Goal: Task Accomplishment & Management: Use online tool/utility

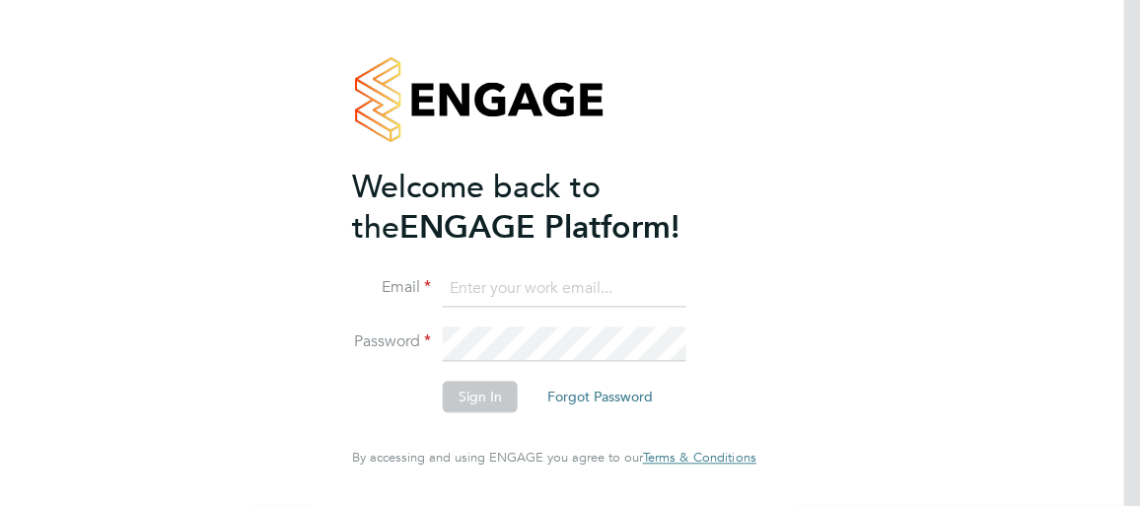
type input "andy.barwise@ngbailey.co.uk"
click at [450, 396] on button "Sign In" at bounding box center [480, 398] width 75 height 32
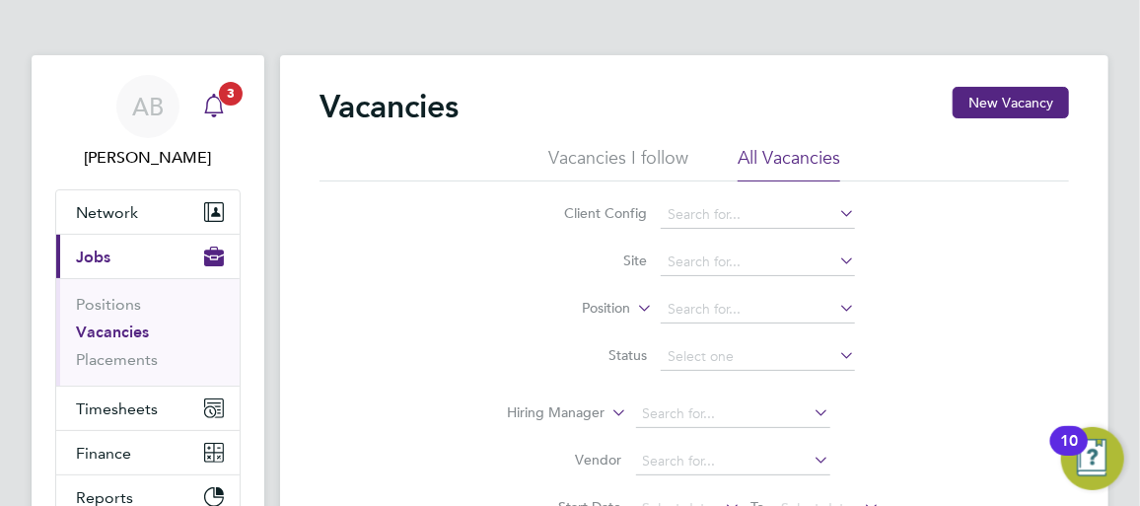
click at [237, 88] on span "3" at bounding box center [231, 94] width 24 height 24
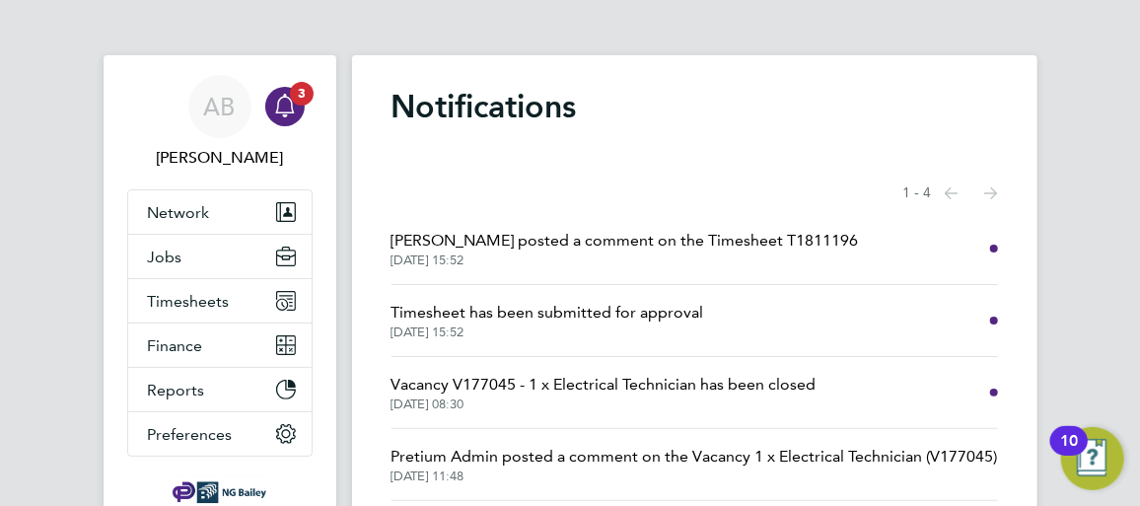
click at [531, 243] on span "[PERSON_NAME] posted a comment on the Timesheet T1811196" at bounding box center [626, 241] width 468 height 24
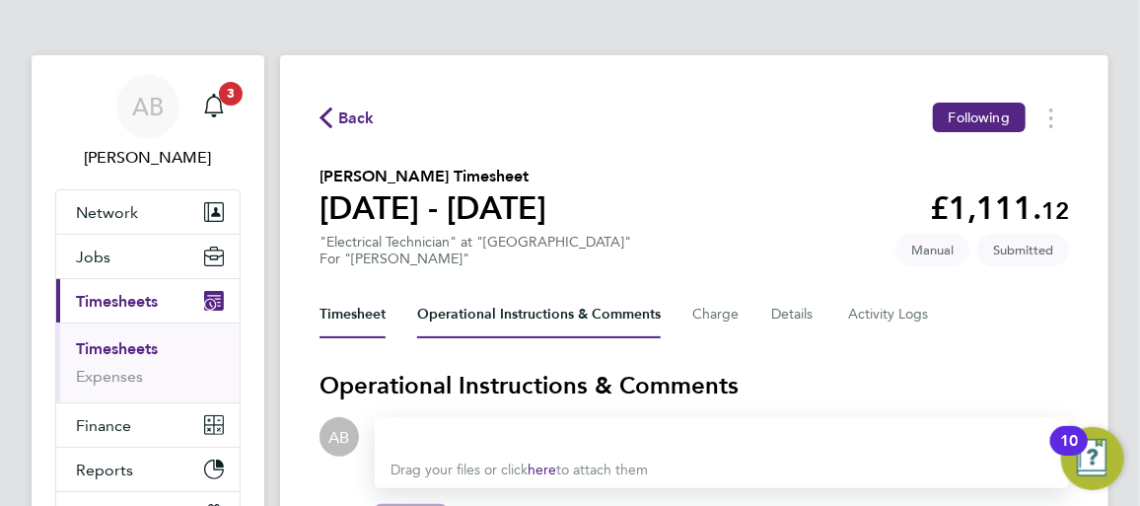
click at [367, 308] on button "Timesheet" at bounding box center [353, 314] width 66 height 47
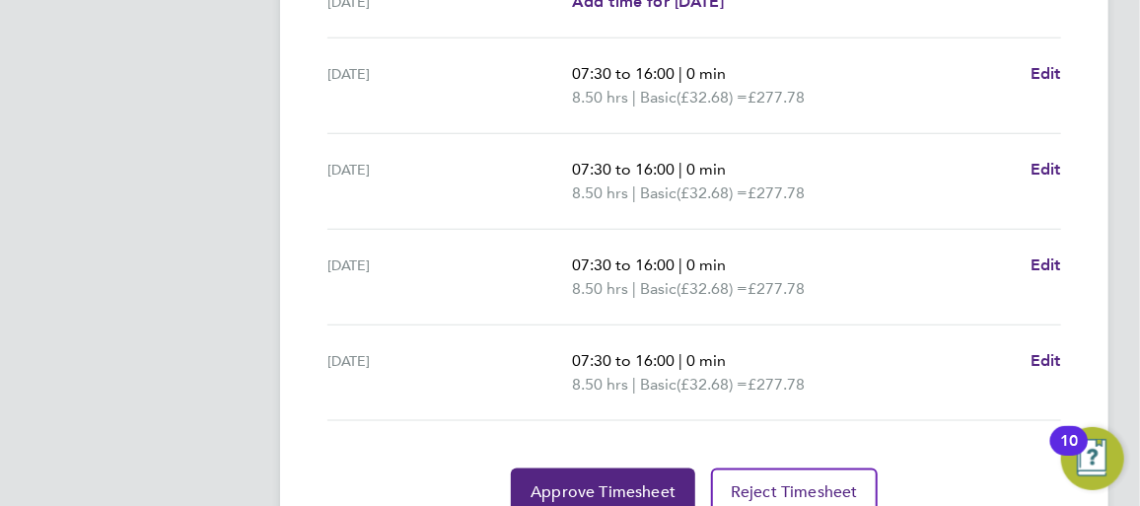
scroll to position [891, 0]
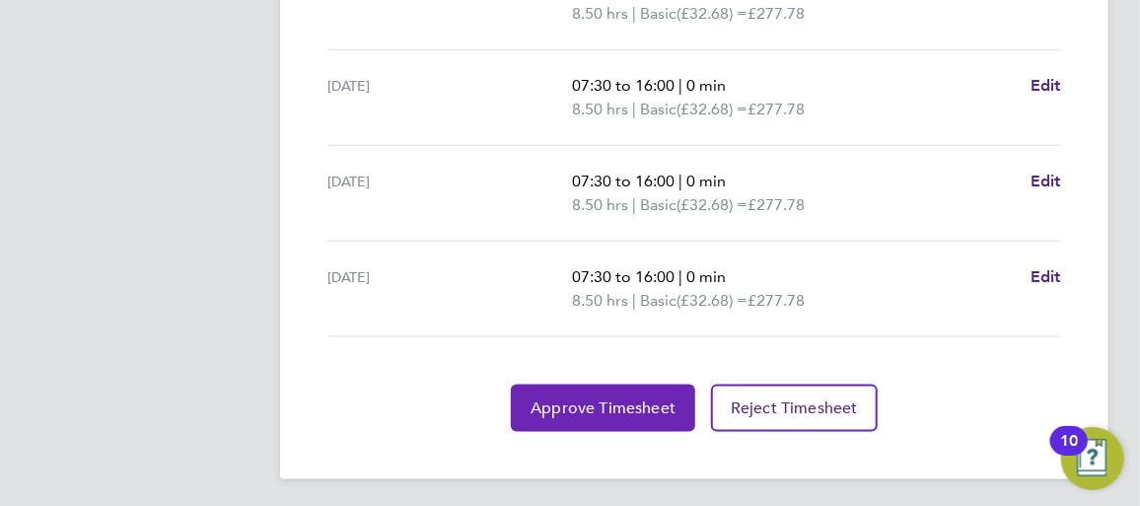
click at [570, 401] on span "Approve Timesheet" at bounding box center [603, 408] width 145 height 20
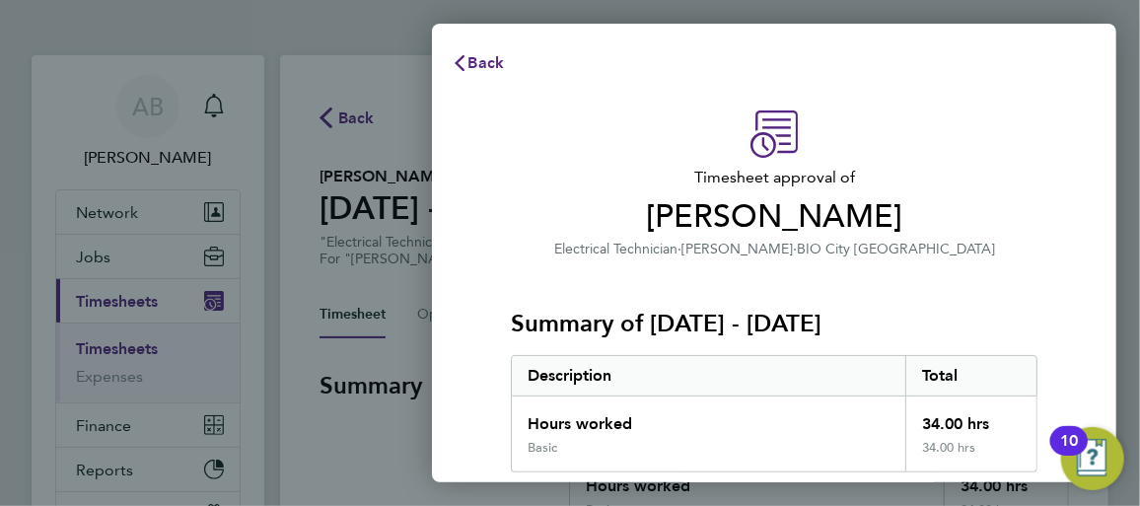
scroll to position [301, 0]
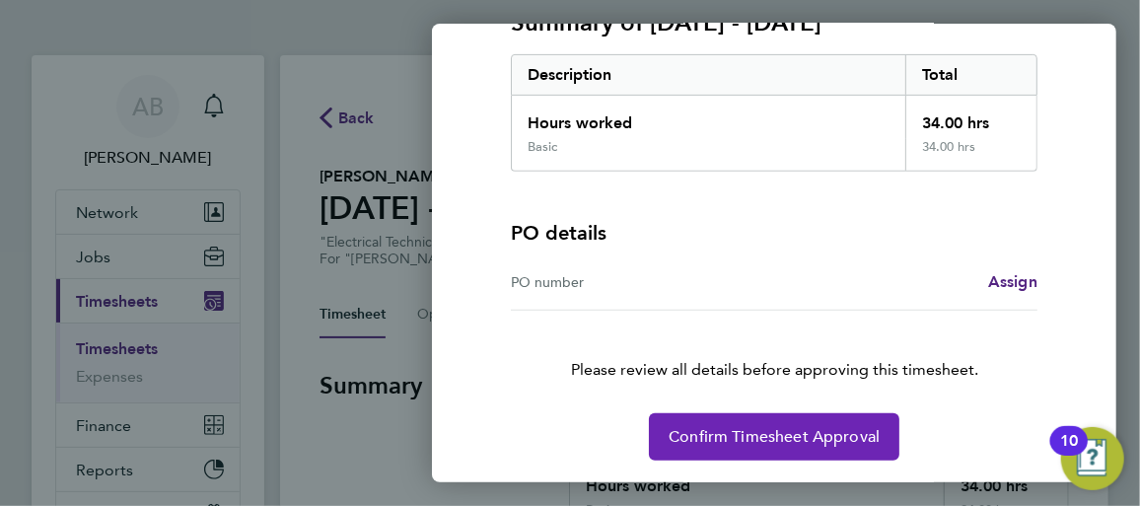
click at [800, 435] on span "Confirm Timesheet Approval" at bounding box center [774, 437] width 211 height 20
